Goal: Information Seeking & Learning: Learn about a topic

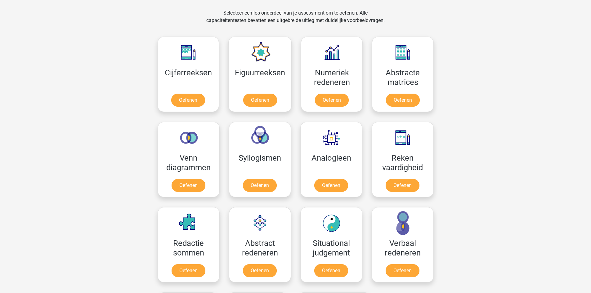
scroll to position [252, 0]
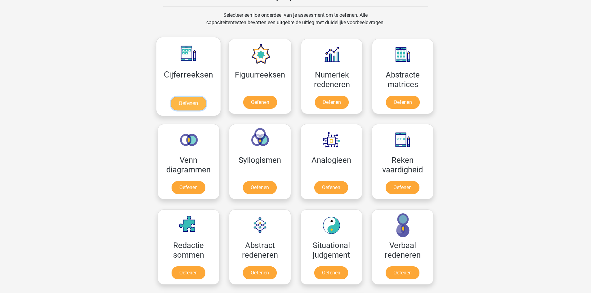
click at [197, 100] on link "Oefenen" at bounding box center [188, 104] width 35 height 14
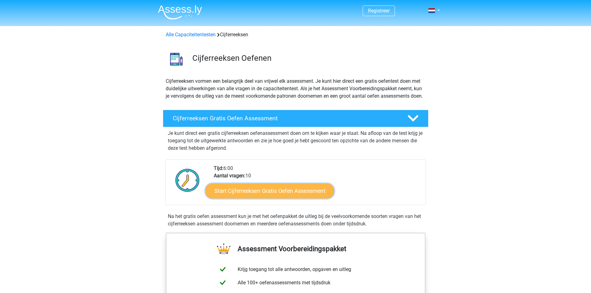
click at [315, 198] on link "Start Cijferreeksen Gratis Oefen Assessment" at bounding box center [270, 190] width 129 height 15
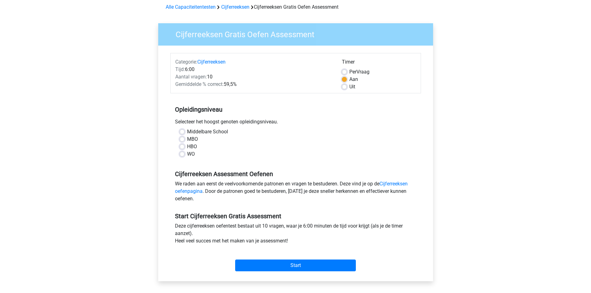
scroll to position [31, 0]
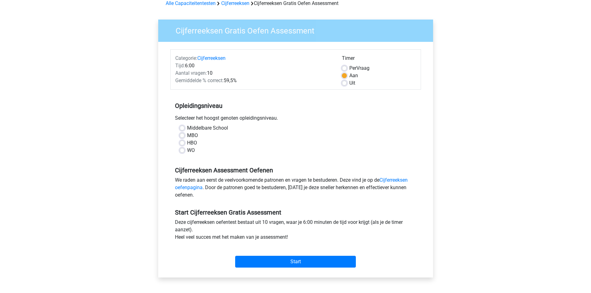
click at [187, 151] on label "WO" at bounding box center [191, 150] width 8 height 7
click at [183, 151] on input "WO" at bounding box center [182, 150] width 5 height 6
radio input "true"
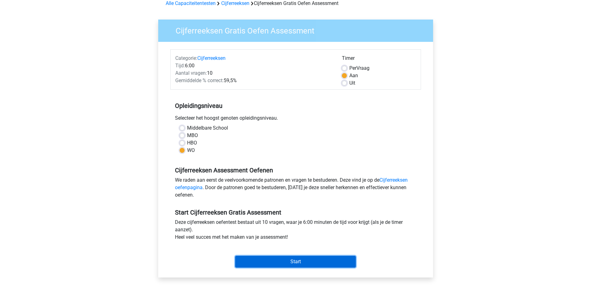
click at [287, 261] on input "Start" at bounding box center [295, 262] width 121 height 12
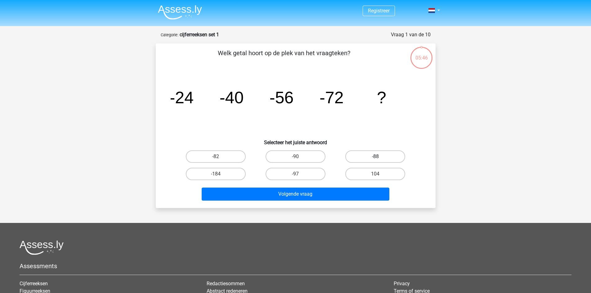
click at [385, 157] on label "-88" at bounding box center [376, 157] width 60 height 12
click at [380, 157] on input "-88" at bounding box center [378, 159] width 4 height 4
radio input "true"
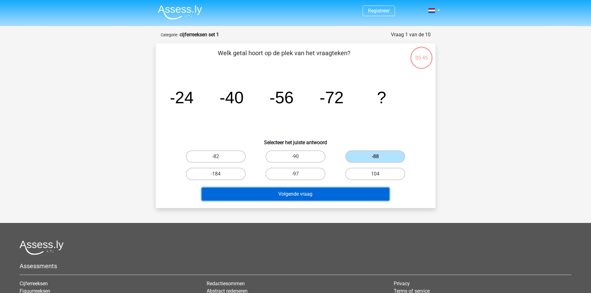
click at [327, 196] on button "Volgende vraag" at bounding box center [296, 194] width 188 height 13
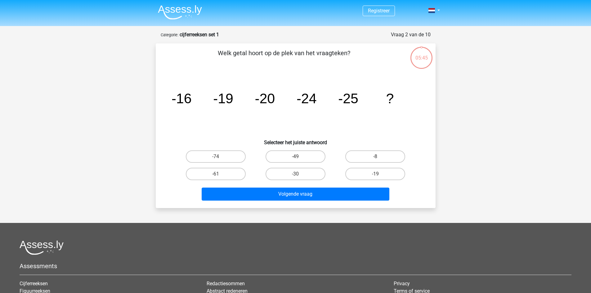
scroll to position [31, 0]
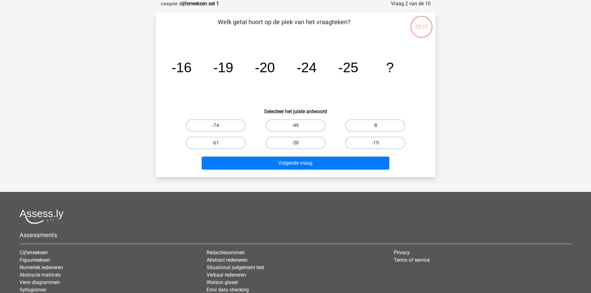
click at [308, 145] on label "-30" at bounding box center [296, 143] width 60 height 12
click at [300, 145] on input "-30" at bounding box center [298, 145] width 4 height 4
radio input "true"
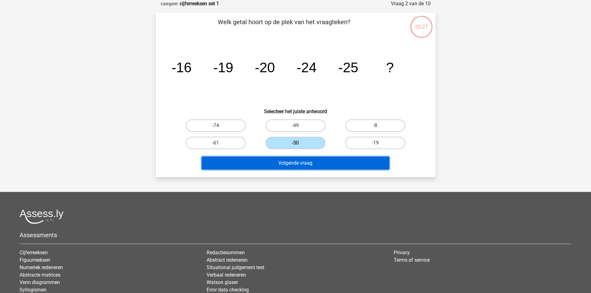
click at [301, 161] on button "Volgende vraag" at bounding box center [296, 163] width 188 height 13
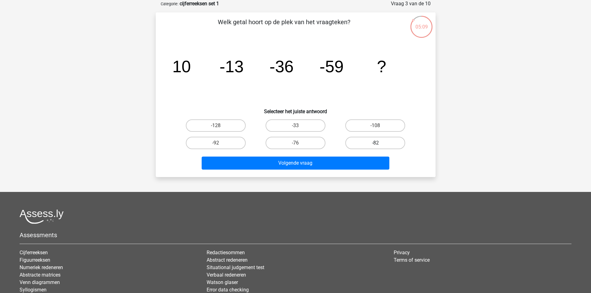
click at [355, 146] on label "-82" at bounding box center [376, 143] width 60 height 12
click at [376, 146] on input "-82" at bounding box center [378, 145] width 4 height 4
radio input "true"
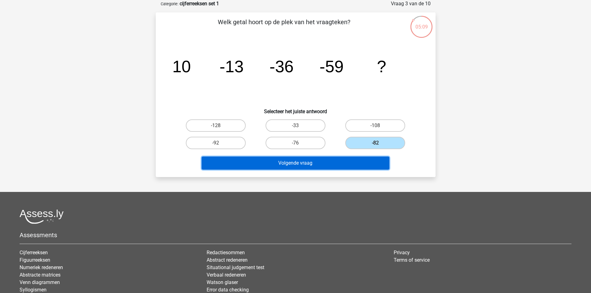
click at [317, 163] on button "Volgende vraag" at bounding box center [296, 163] width 188 height 13
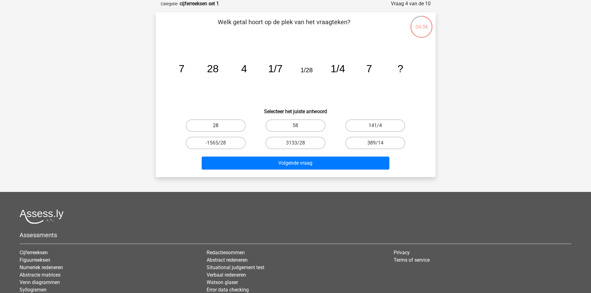
click at [228, 126] on label "28" at bounding box center [216, 126] width 60 height 12
click at [220, 126] on input "28" at bounding box center [218, 128] width 4 height 4
radio input "true"
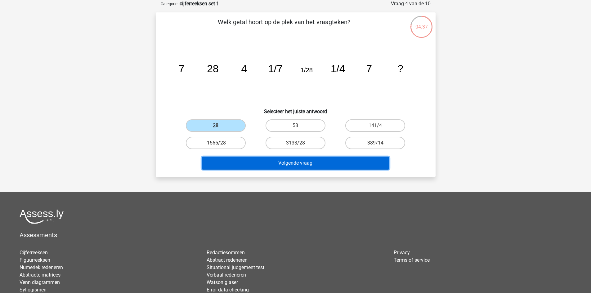
click at [296, 164] on button "Volgende vraag" at bounding box center [296, 163] width 188 height 13
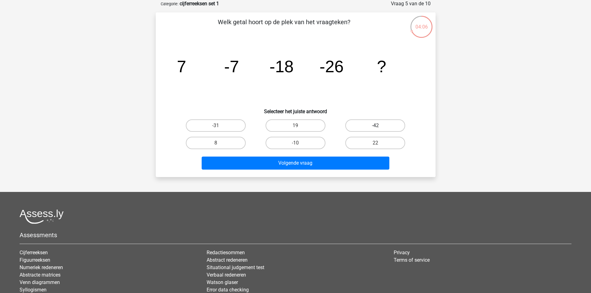
click at [373, 126] on label "-42" at bounding box center [376, 126] width 60 height 12
click at [376, 126] on input "-42" at bounding box center [378, 128] width 4 height 4
radio input "true"
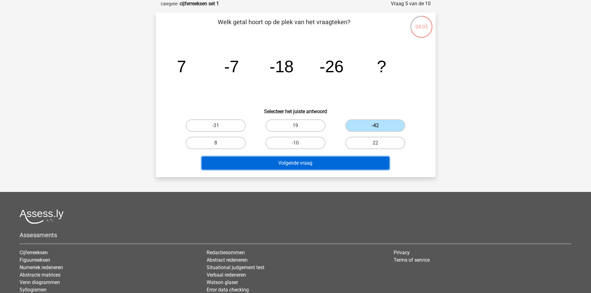
click at [319, 162] on button "Volgende vraag" at bounding box center [296, 163] width 188 height 13
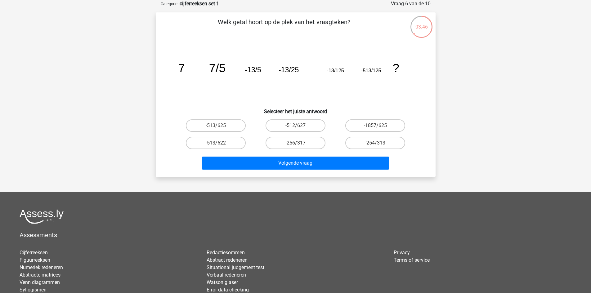
click at [376, 127] on input "-1857/625" at bounding box center [378, 128] width 4 height 4
radio input "true"
click at [305, 127] on label "-512/627" at bounding box center [296, 126] width 60 height 12
click at [300, 127] on input "-512/627" at bounding box center [298, 128] width 4 height 4
radio input "true"
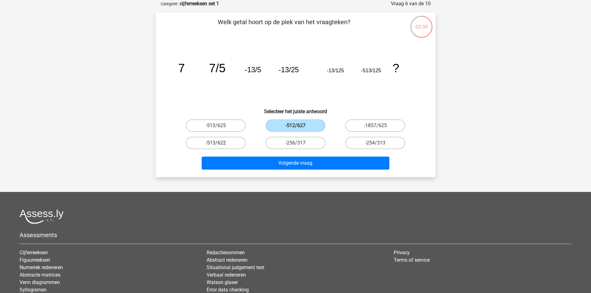
click at [237, 142] on label "-513/622" at bounding box center [216, 143] width 60 height 12
click at [220, 143] on input "-513/622" at bounding box center [218, 145] width 4 height 4
radio input "true"
click at [233, 124] on label "-513/625" at bounding box center [216, 126] width 60 height 12
click at [220, 126] on input "-513/625" at bounding box center [218, 128] width 4 height 4
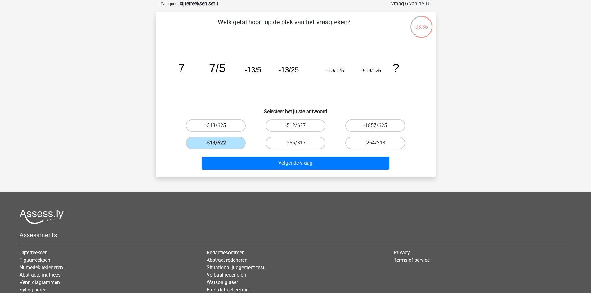
radio input "true"
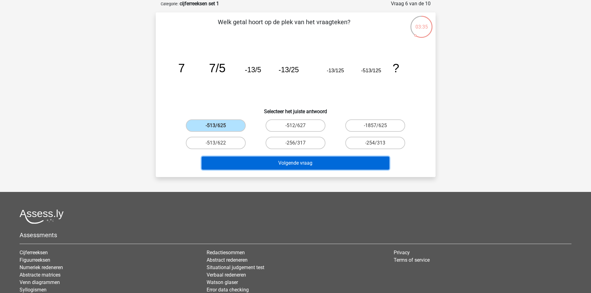
click at [252, 161] on button "Volgende vraag" at bounding box center [296, 163] width 188 height 13
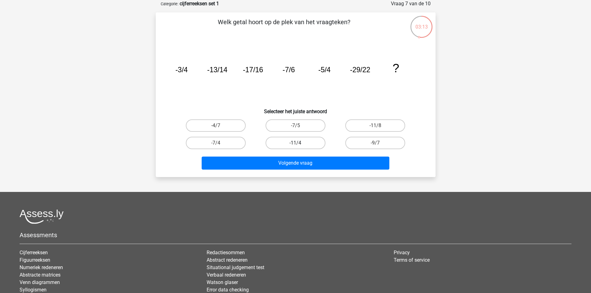
click at [287, 146] on label "-11/4" at bounding box center [296, 143] width 60 height 12
click at [296, 146] on input "-11/4" at bounding box center [298, 145] width 4 height 4
radio input "true"
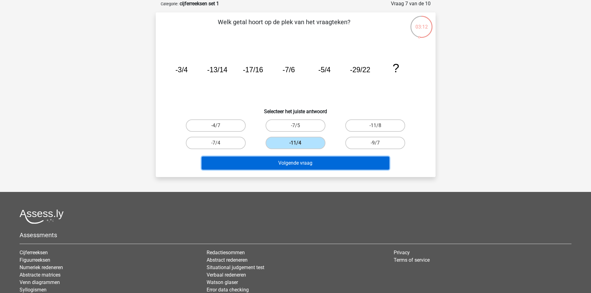
click at [273, 167] on button "Volgende vraag" at bounding box center [296, 163] width 188 height 13
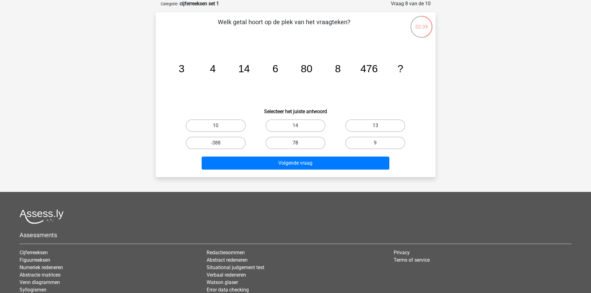
click at [303, 145] on label "78" at bounding box center [296, 143] width 60 height 12
click at [300, 145] on input "78" at bounding box center [298, 145] width 4 height 4
radio input "true"
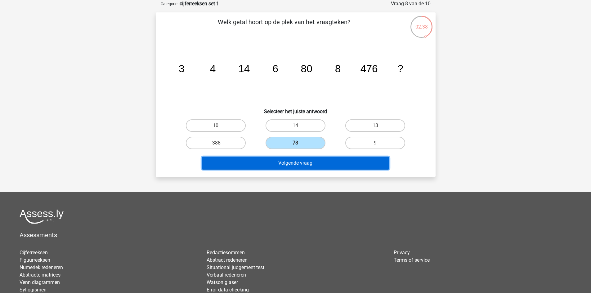
click at [293, 167] on button "Volgende vraag" at bounding box center [296, 163] width 188 height 13
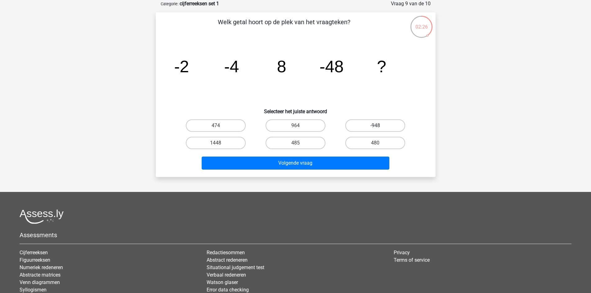
click at [363, 128] on label "-948" at bounding box center [376, 126] width 60 height 12
click at [376, 128] on input "-948" at bounding box center [378, 128] width 4 height 4
radio input "true"
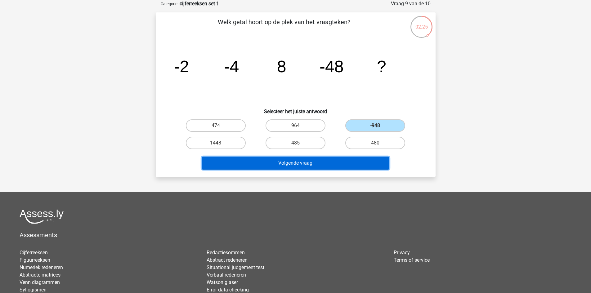
click at [322, 163] on button "Volgende vraag" at bounding box center [296, 163] width 188 height 13
click at [322, 163] on button "Resultaten" at bounding box center [296, 163] width 188 height 13
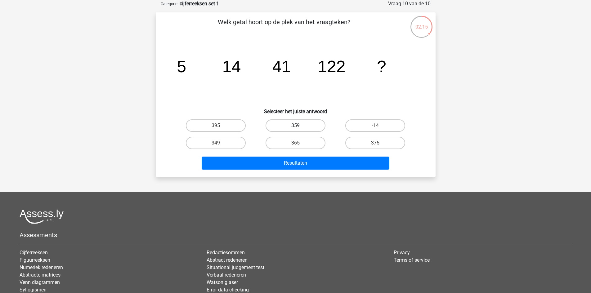
click at [311, 121] on label "359" at bounding box center [296, 126] width 60 height 12
click at [300, 126] on input "359" at bounding box center [298, 128] width 4 height 4
radio input "true"
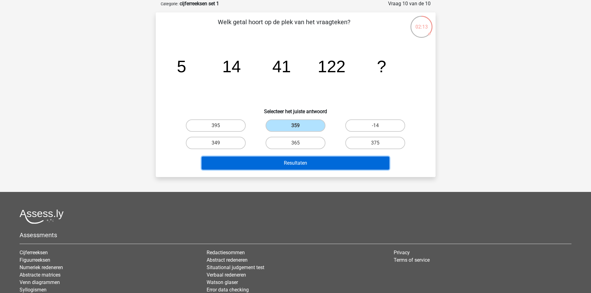
click at [301, 166] on button "Resultaten" at bounding box center [296, 163] width 188 height 13
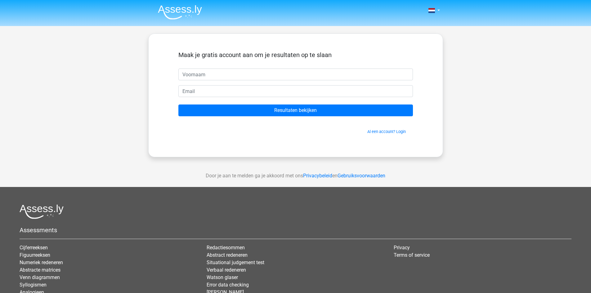
click at [254, 74] on input "text" at bounding box center [296, 75] width 235 height 12
type input "[PERSON_NAME]"
click at [228, 91] on input "email" at bounding box center [296, 91] width 235 height 12
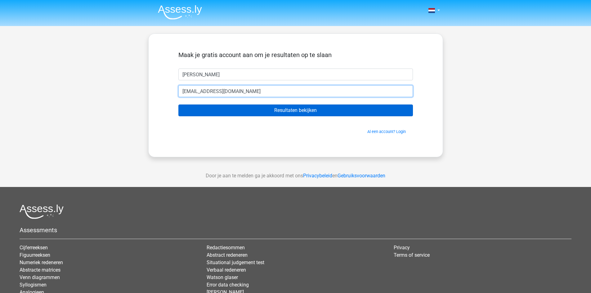
type input "[EMAIL_ADDRESS][DOMAIN_NAME]"
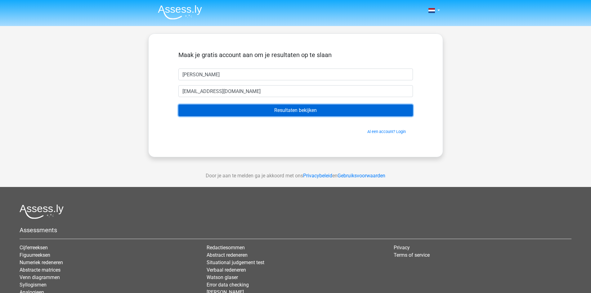
click at [254, 109] on input "Resultaten bekijken" at bounding box center [296, 111] width 235 height 12
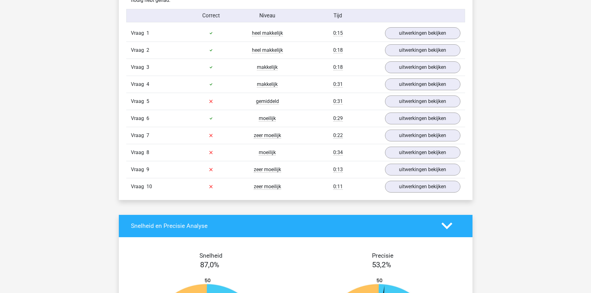
scroll to position [555, 0]
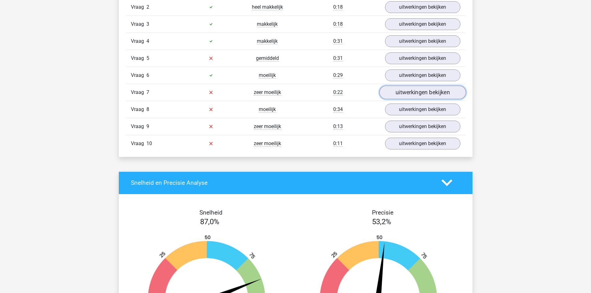
click at [427, 94] on link "uitwerkingen bekijken" at bounding box center [422, 93] width 87 height 14
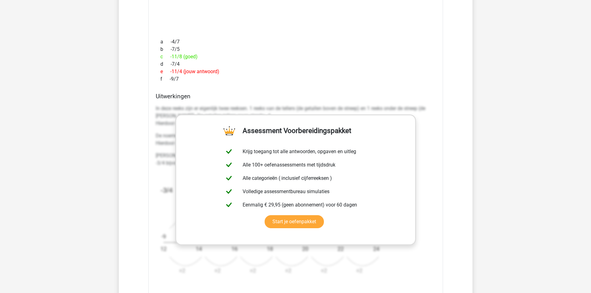
scroll to position [720, 0]
